Goal: Find specific page/section: Find specific page/section

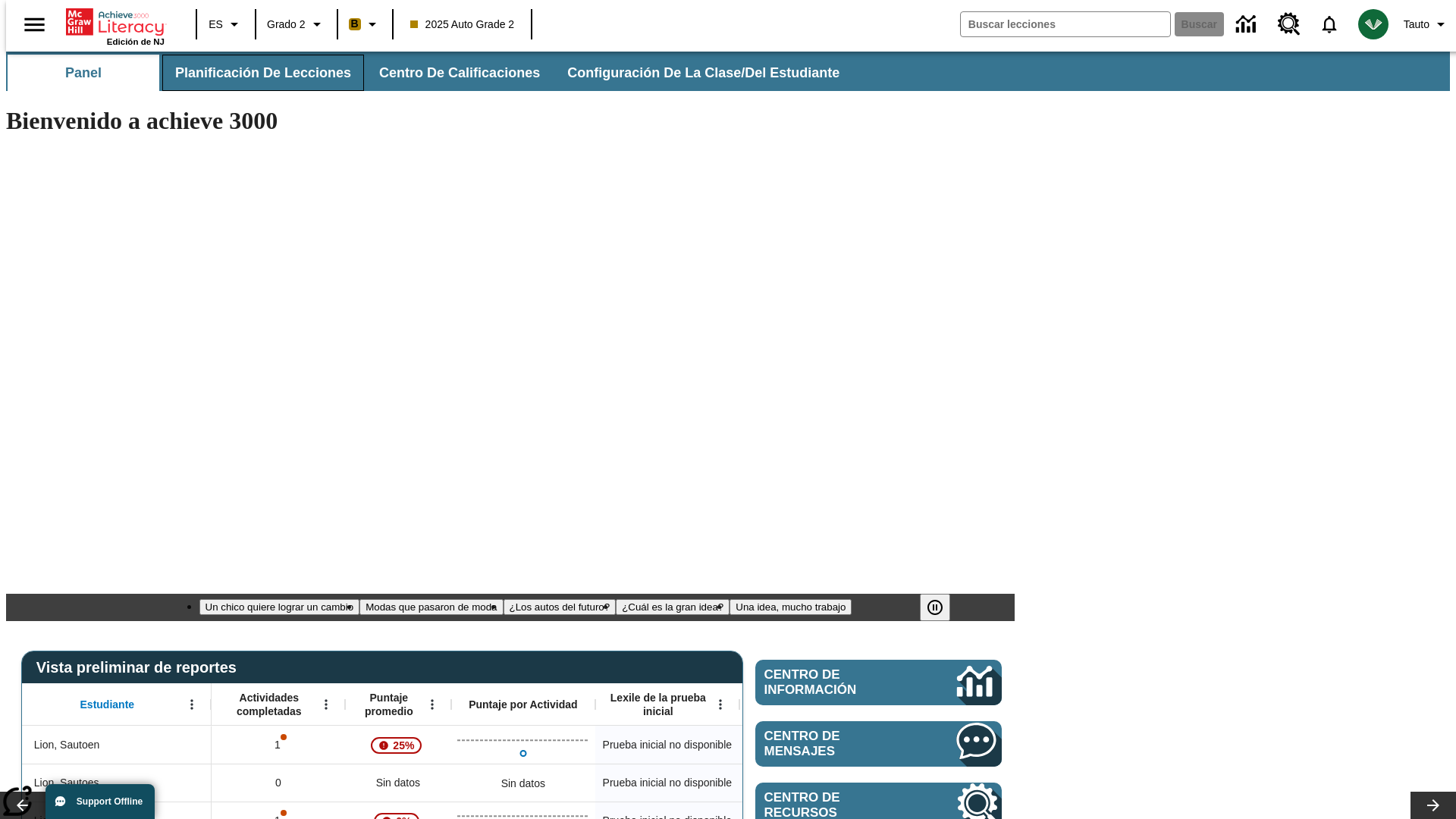
click at [254, 73] on span "Planificación de lecciones" at bounding box center [263, 73] width 176 height 18
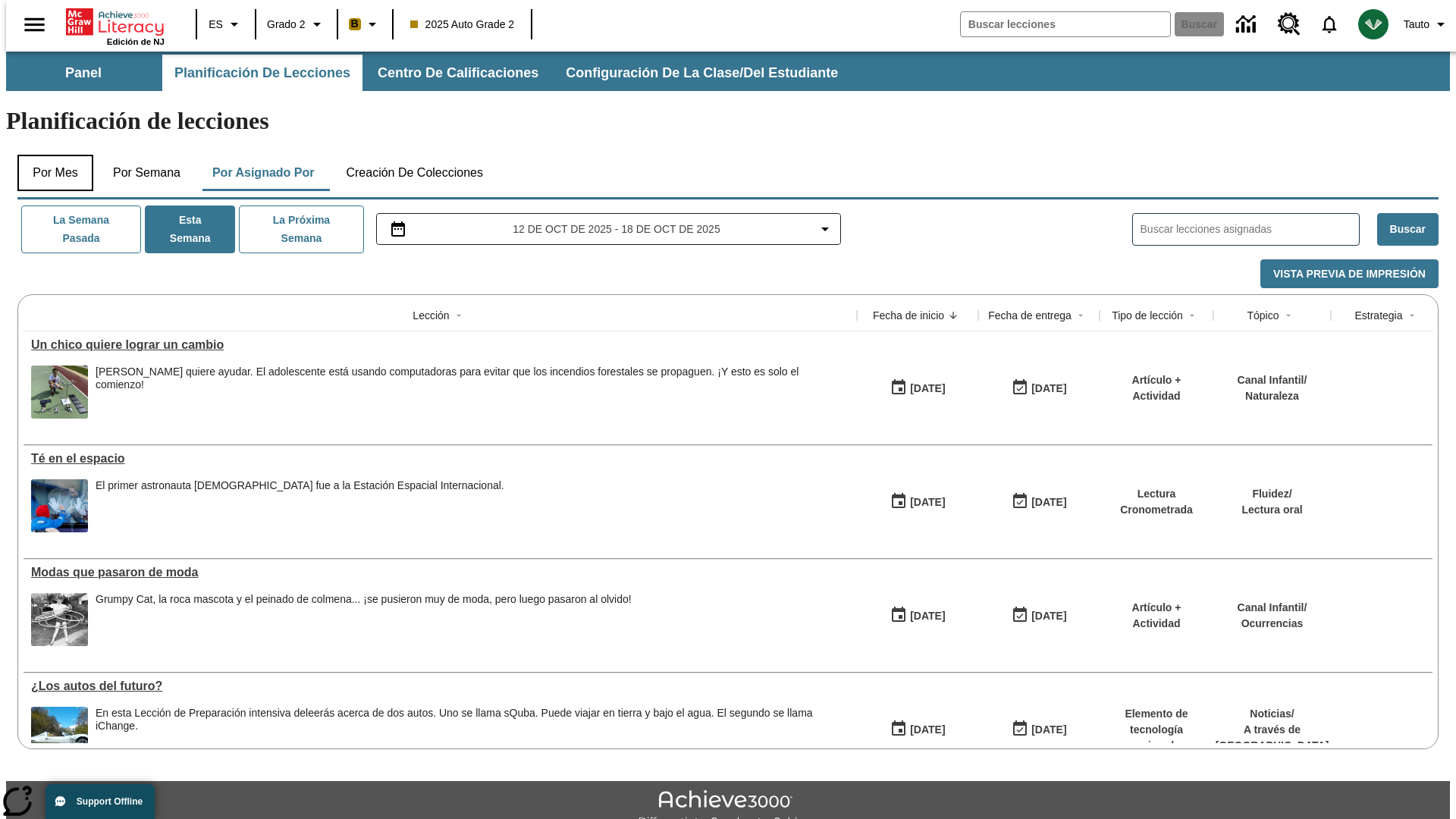
click at [49, 155] on button "Por mes" at bounding box center [56, 172] width 75 height 37
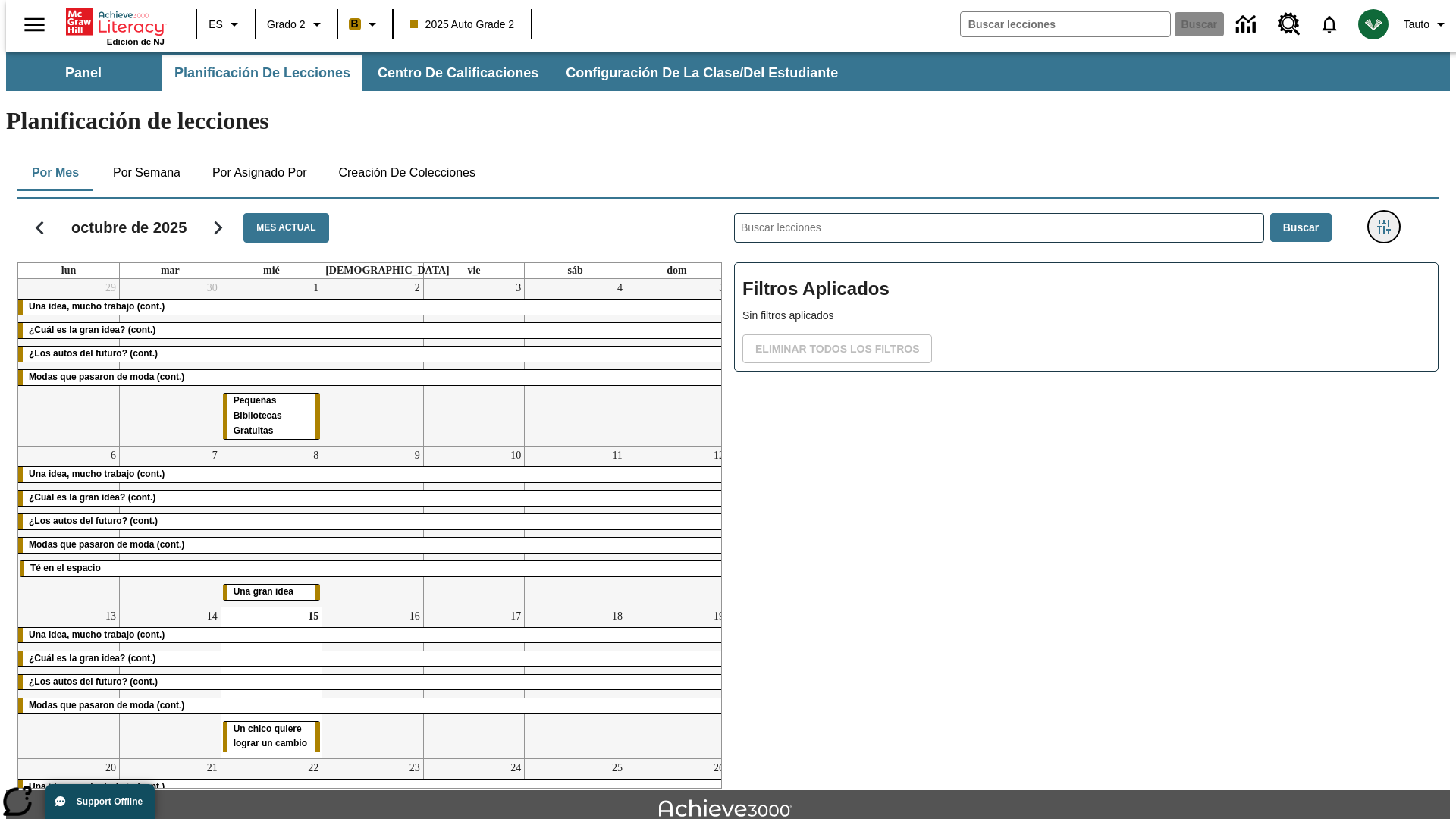
click at [1388, 220] on icon "Menú lateral de filtros" at bounding box center [1383, 226] width 13 height 13
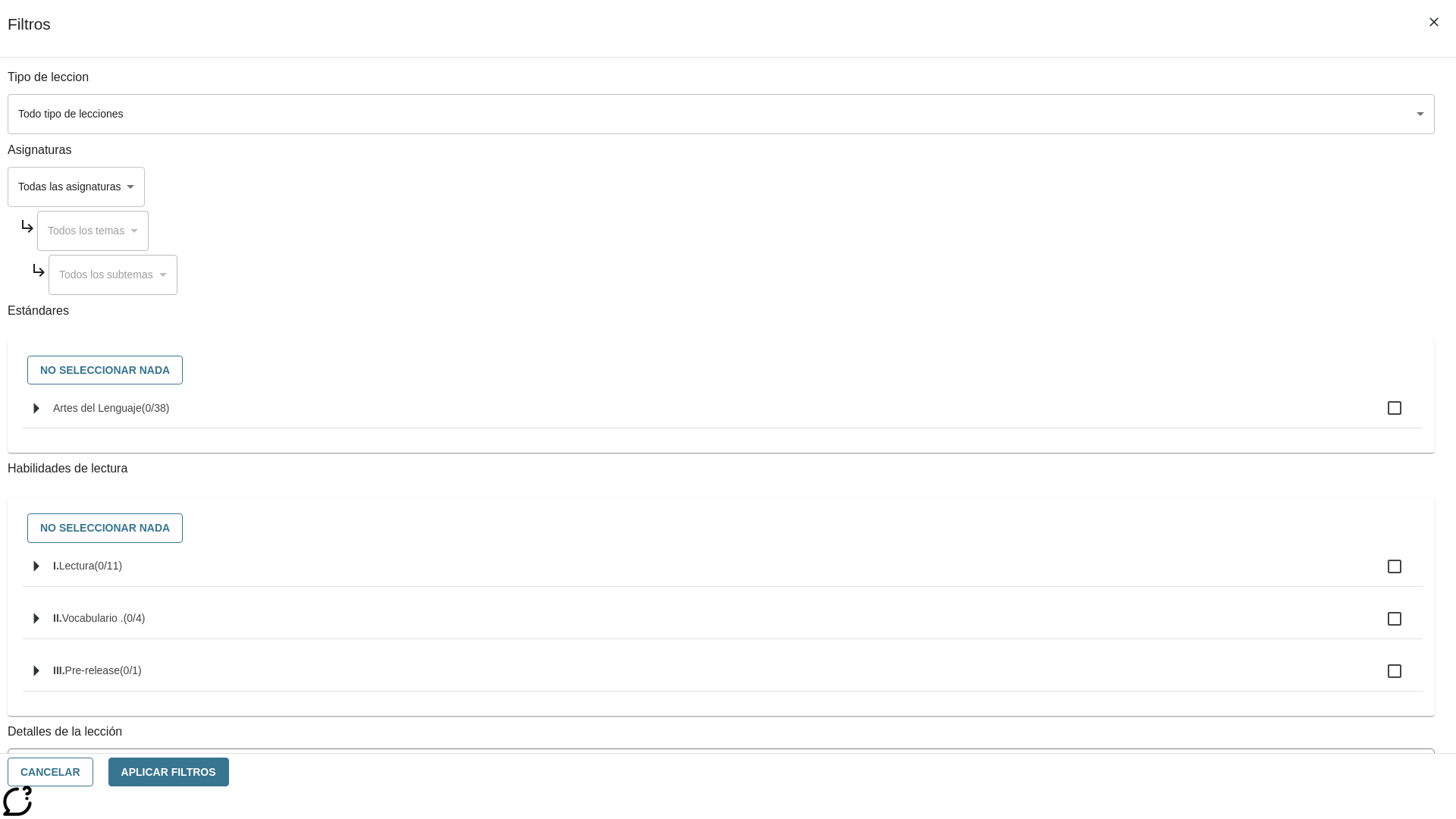
click at [1092, 612] on body "Saltar al contenido principal Edición de NJ ES Grado 2 B 2025 Auto Grade 2 Busc…" at bounding box center [728, 469] width 1444 height 836
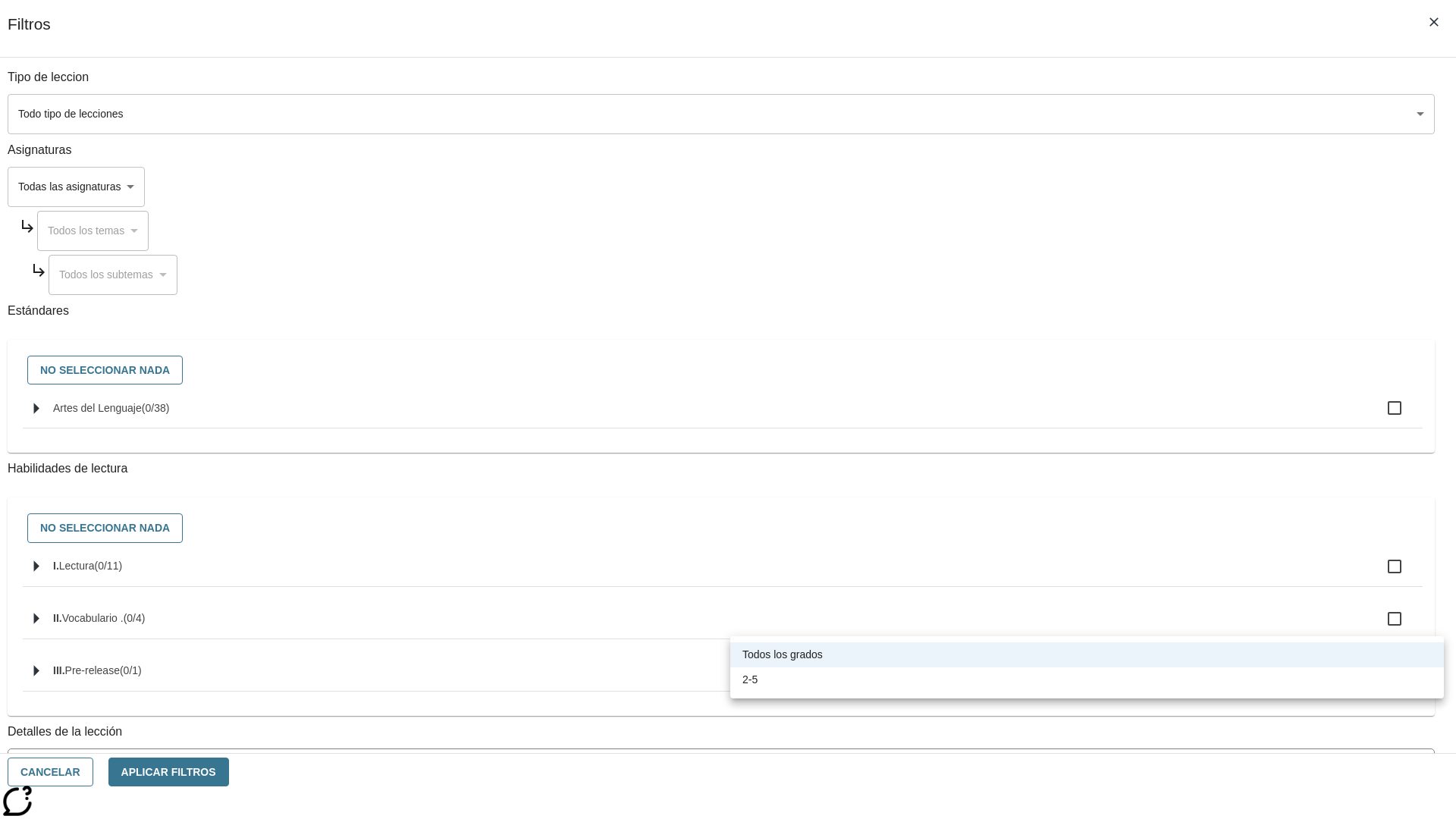
scroll to position [474, 0]
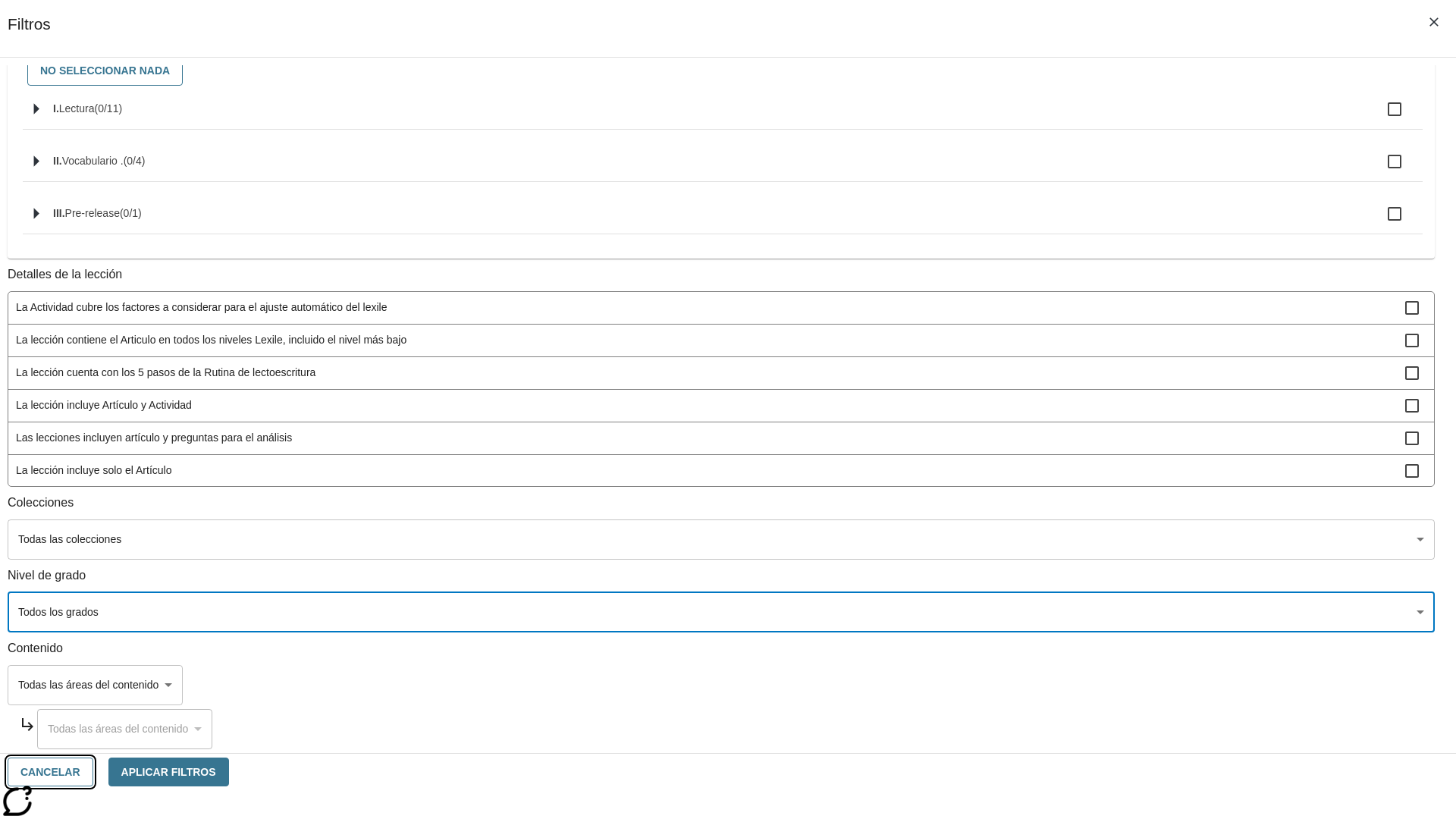
click at [93, 772] on button "Cancelar" at bounding box center [50, 772] width 86 height 29
click at [109, 21] on icon "Portada" at bounding box center [116, 22] width 101 height 30
